Goal: Information Seeking & Learning: Learn about a topic

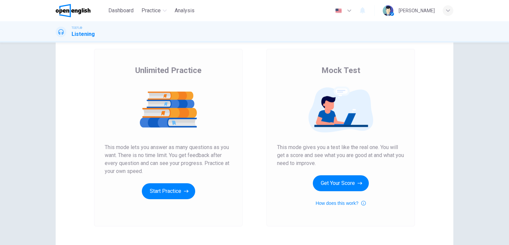
scroll to position [76, 0]
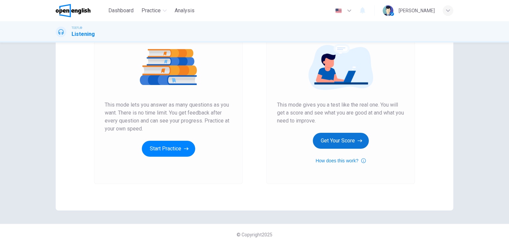
click at [338, 138] on button "Get Your Score" at bounding box center [341, 141] width 56 height 16
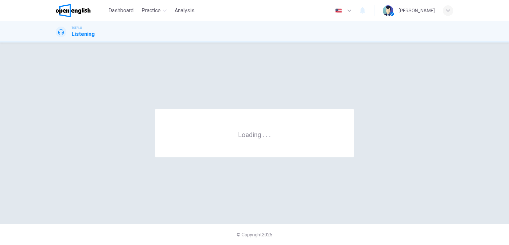
scroll to position [0, 0]
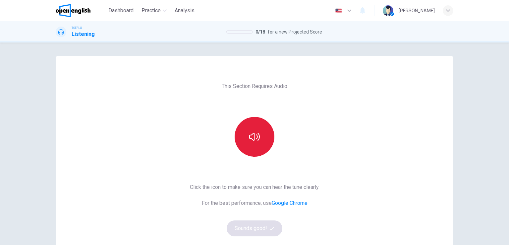
click at [258, 144] on button "button" at bounding box center [255, 137] width 40 height 40
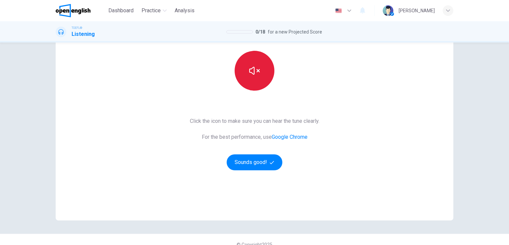
scroll to position [66, 0]
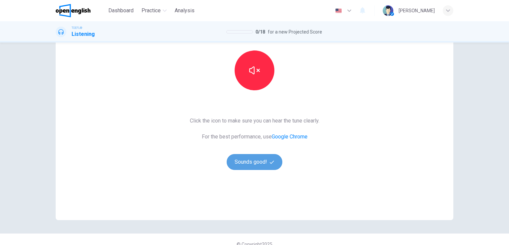
click at [257, 165] on button "Sounds good!" at bounding box center [255, 162] width 56 height 16
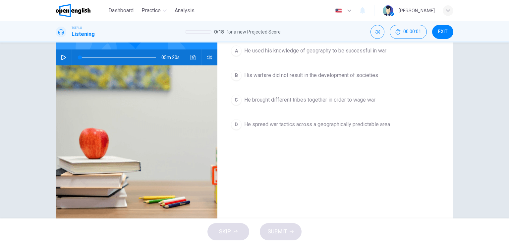
scroll to position [0, 0]
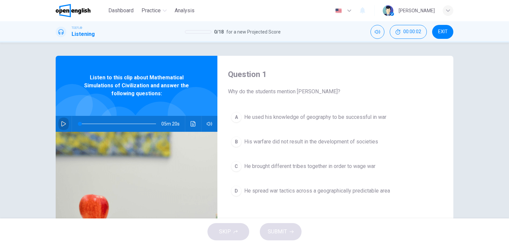
click at [61, 125] on icon "button" at bounding box center [63, 123] width 5 height 5
click at [61, 123] on icon "button" at bounding box center [63, 123] width 5 height 5
type input "*"
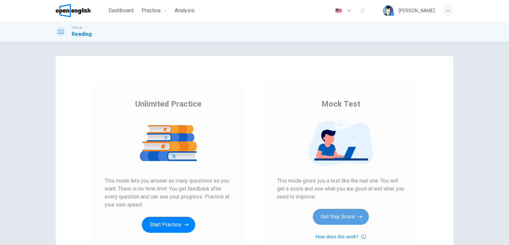
click at [351, 214] on button "Get Your Score" at bounding box center [341, 216] width 56 height 16
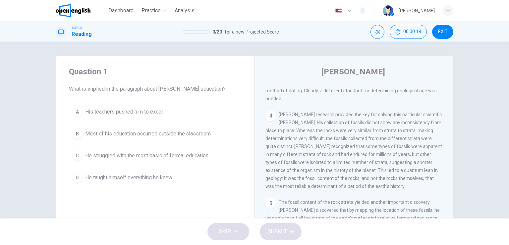
scroll to position [81, 0]
